Goal: Information Seeking & Learning: Learn about a topic

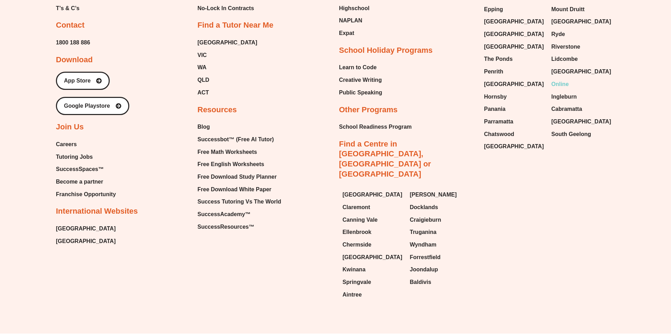
scroll to position [3823, 0]
click at [505, 54] on span "The Ponds" at bounding box center [498, 59] width 29 height 10
click at [495, 67] on span "Penrith" at bounding box center [493, 72] width 19 height 10
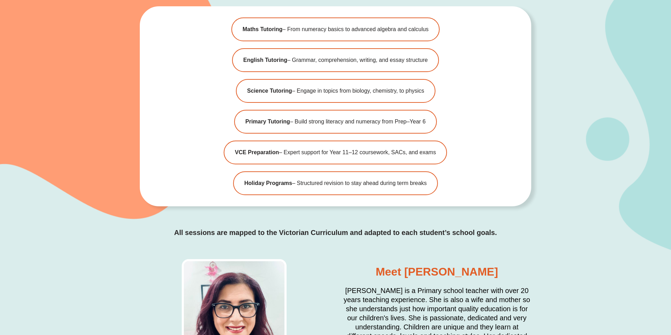
scroll to position [2072, 0]
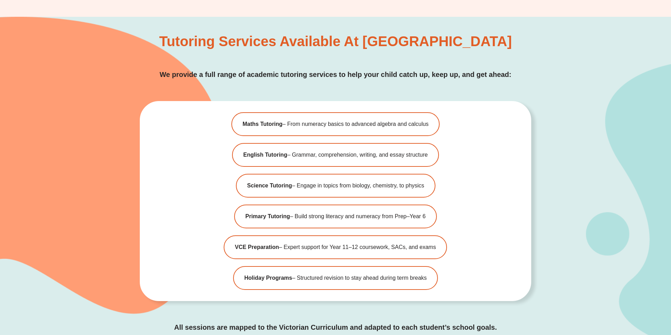
click at [523, 129] on div "Maths Tutoring – From numeracy basics to advanced algebra and calculus English …" at bounding box center [335, 201] width 391 height 200
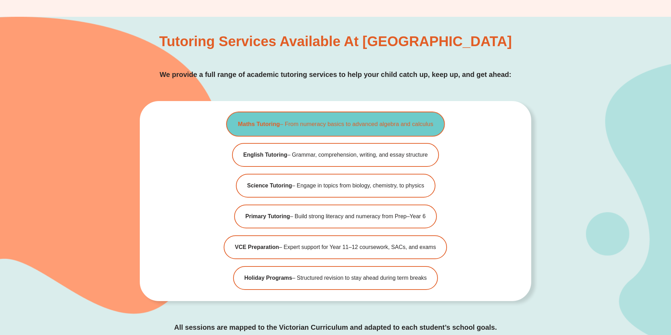
drag, startPoint x: 460, startPoint y: 118, endPoint x: 286, endPoint y: 126, distance: 174.6
click at [286, 126] on div "Maths Tutoring – From numeracy basics to advanced algebra and calculus English …" at bounding box center [335, 201] width 391 height 200
copy span "From numeracy basics to advanced algebra and calculus"
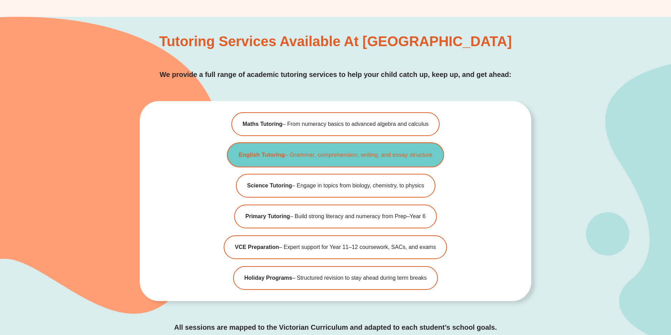
copy span "From numeracy basics to advanced algebra and calculus"
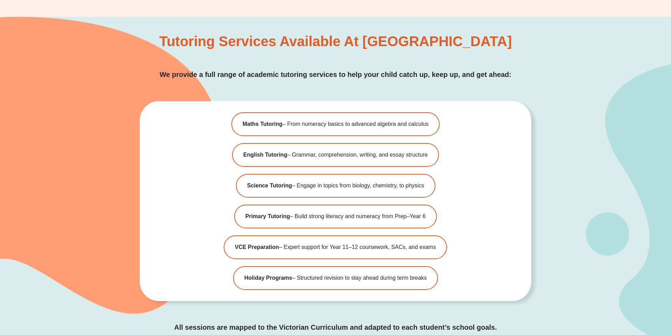
click at [467, 152] on div "Maths Tutoring – From numeracy basics to advanced algebra and calculus English …" at bounding box center [335, 201] width 391 height 200
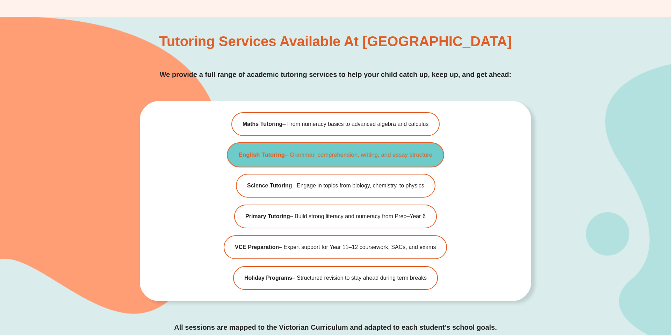
drag, startPoint x: 488, startPoint y: 154, endPoint x: 293, endPoint y: 158, distance: 195.0
click at [293, 158] on div "Maths Tutoring – From numeracy basics to advanced algebra and calculus English …" at bounding box center [335, 201] width 391 height 200
copy span "Grammar, comprehension, writing, and essay structure"
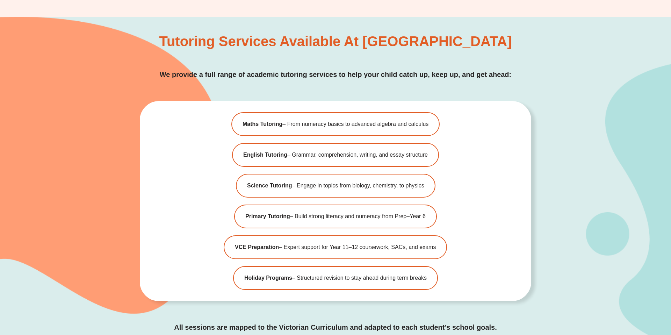
click at [475, 183] on div "Maths Tutoring – From numeracy basics to advanced algebra and calculus English …" at bounding box center [335, 201] width 391 height 200
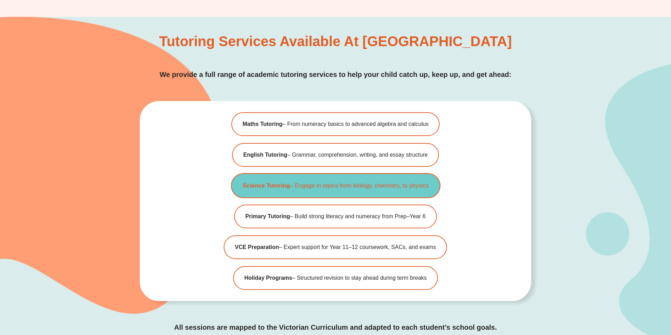
drag, startPoint x: 484, startPoint y: 187, endPoint x: 295, endPoint y: 187, distance: 188.4
click at [295, 187] on div "Maths Tutoring – From numeracy basics to advanced algebra and calculus English …" at bounding box center [335, 201] width 391 height 200
copy span "Engage in topics from biology, chemistry, to physics"
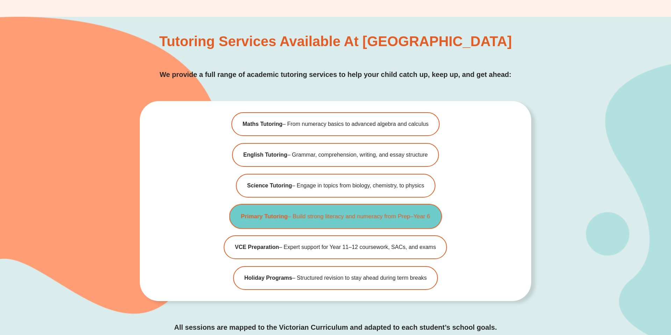
copy span "Build strong literacy and numeracy from Prep–Year 6"
drag, startPoint x: 451, startPoint y: 219, endPoint x: 294, endPoint y: 216, distance: 157.0
click at [294, 216] on div "Maths Tutoring – From numeracy basics to advanced algebra and calculus English …" at bounding box center [335, 201] width 391 height 200
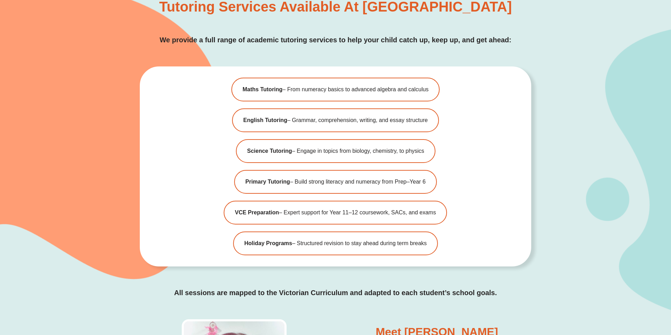
scroll to position [2107, 0]
click at [494, 154] on div "Maths Tutoring – From numeracy basics to advanced algebra and calculus English …" at bounding box center [335, 166] width 391 height 200
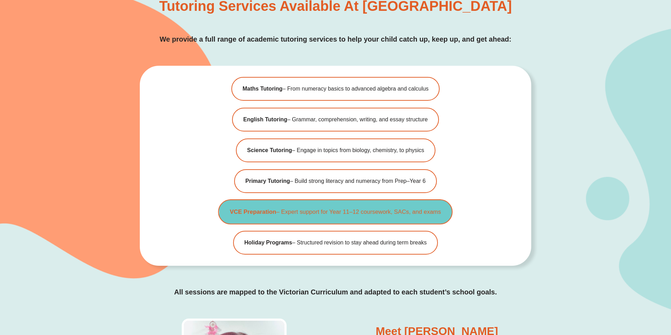
copy span "Expert support for Year 11–12 coursework, SACs, and exams"
drag, startPoint x: 476, startPoint y: 210, endPoint x: 283, endPoint y: 210, distance: 192.2
click at [283, 210] on div "Maths Tutoring – From numeracy basics to advanced algebra and calculus English …" at bounding box center [335, 166] width 391 height 200
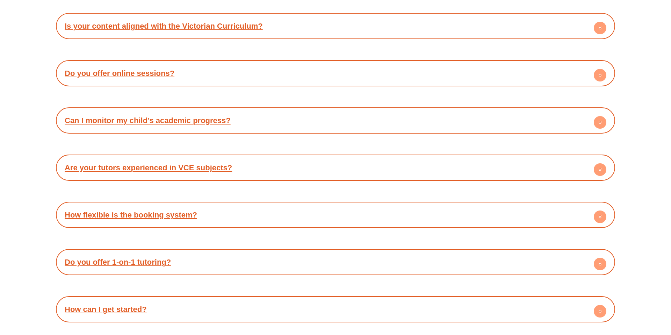
scroll to position [568, 0]
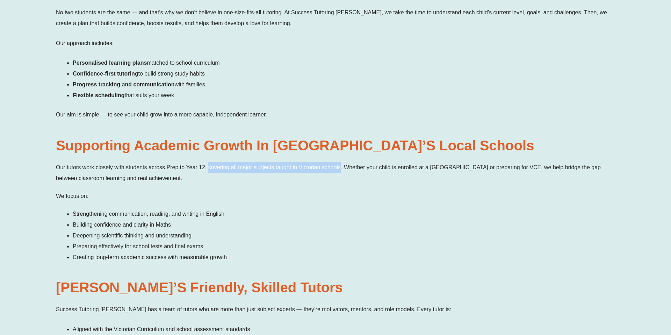
drag, startPoint x: 209, startPoint y: 168, endPoint x: 340, endPoint y: 167, distance: 131.1
click at [340, 167] on p "Our tutors work closely with students across Prep to Year 12, covering all majo…" at bounding box center [335, 173] width 559 height 22
copy p "covering all major subjects taught in Victorian schools"
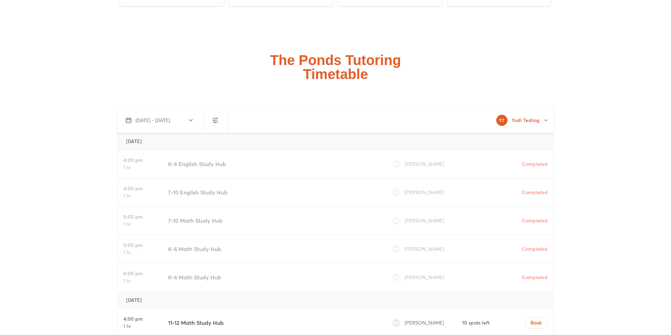
scroll to position [1819, 0]
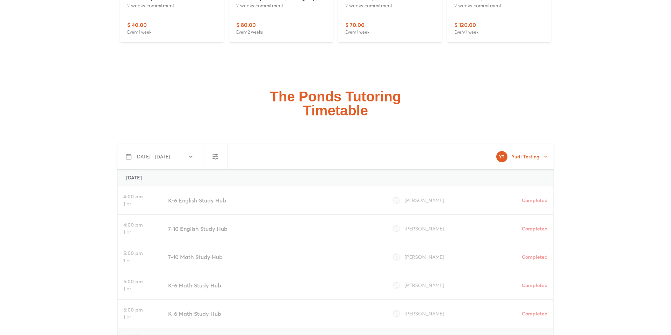
click at [218, 157] on icon "button" at bounding box center [215, 156] width 8 height 8
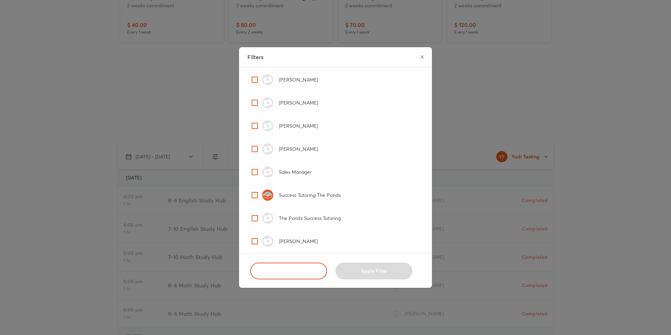
scroll to position [0, 0]
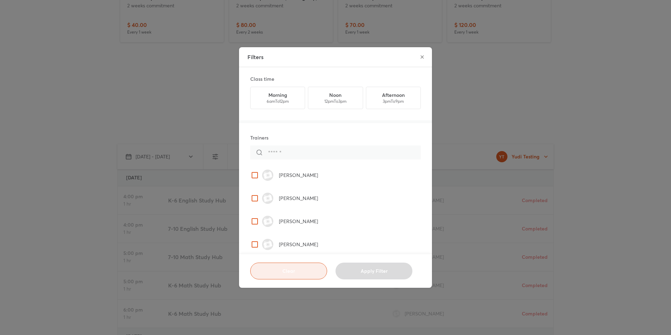
click at [296, 274] on span "Clear" at bounding box center [288, 270] width 59 height 7
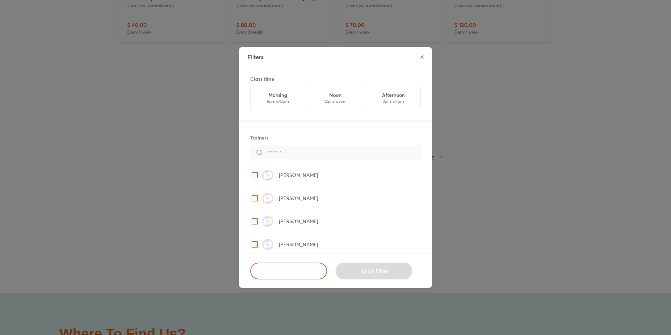
click at [422, 60] on button "close" at bounding box center [422, 57] width 14 height 14
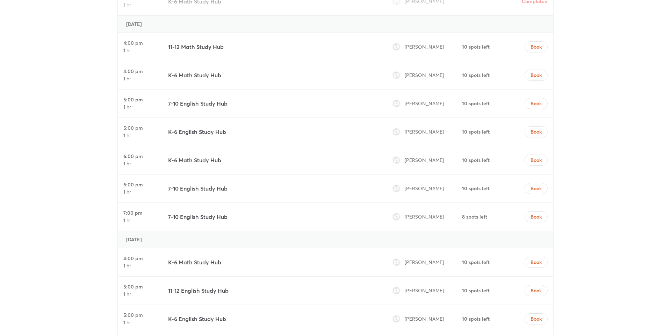
scroll to position [2131, 0]
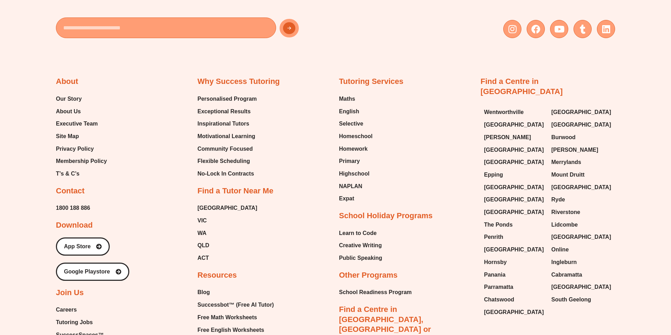
scroll to position [4048, 0]
